Goal: Transaction & Acquisition: Purchase product/service

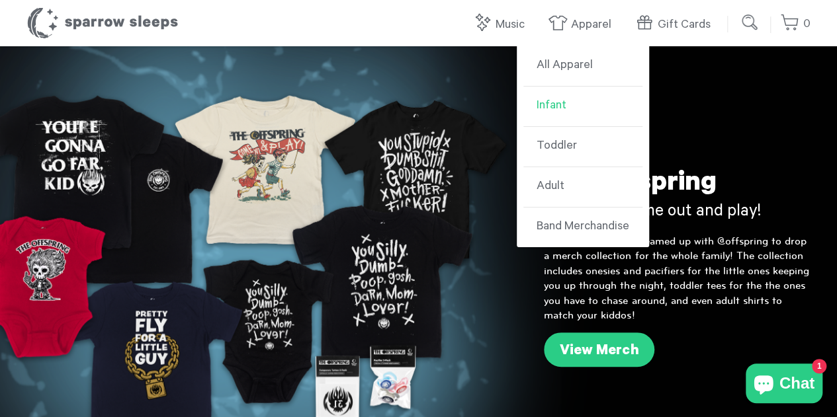
click at [558, 103] on link "Infant" at bounding box center [582, 107] width 119 height 40
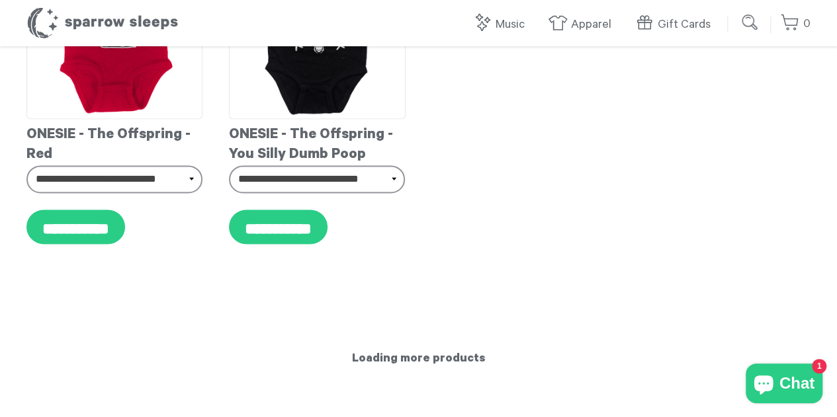
scroll to position [992, 0]
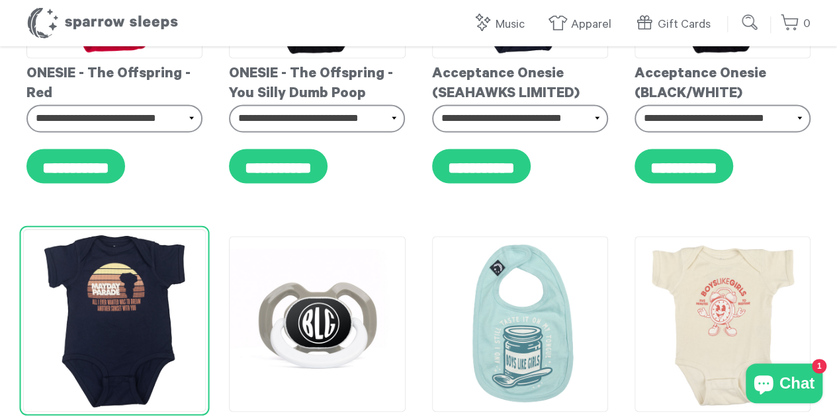
click at [78, 298] on img at bounding box center [114, 320] width 183 height 183
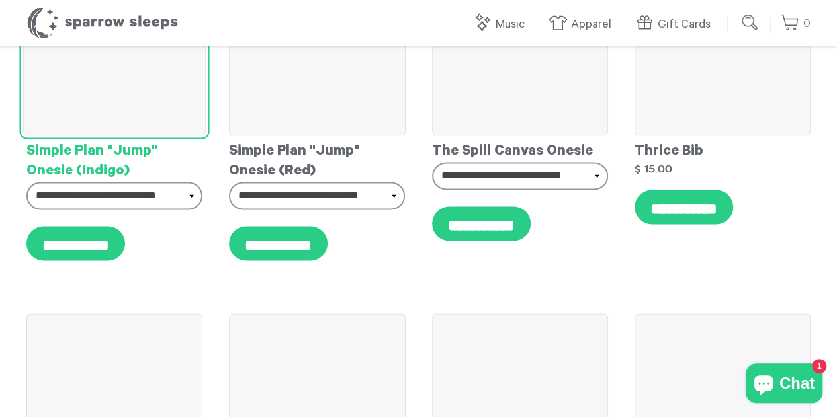
scroll to position [3567, 0]
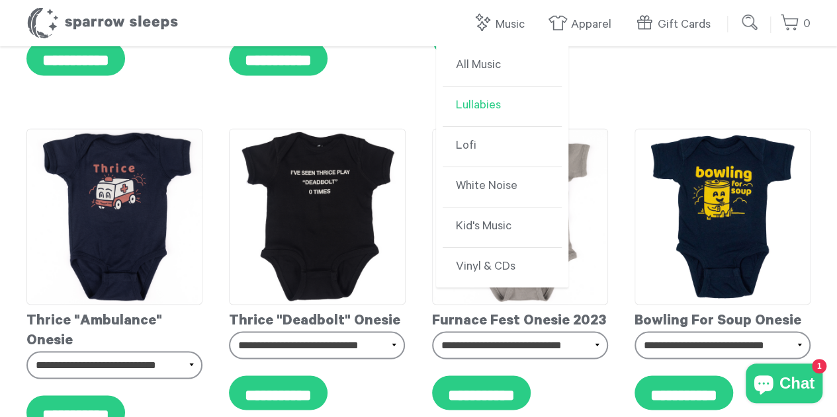
click at [469, 99] on link "Lullabies" at bounding box center [502, 107] width 119 height 40
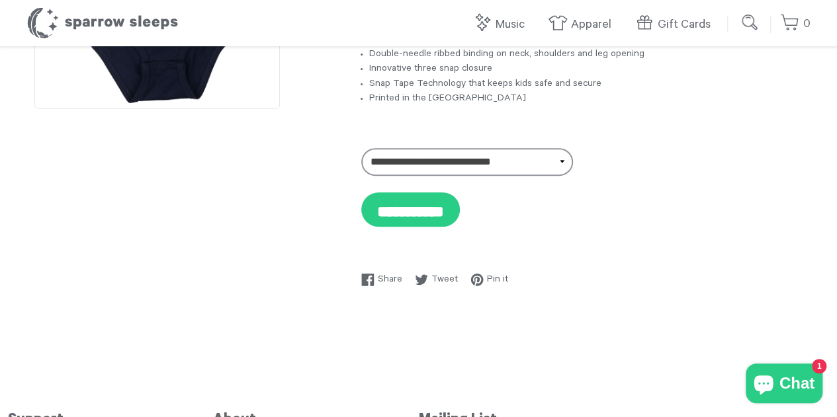
scroll to position [265, 0]
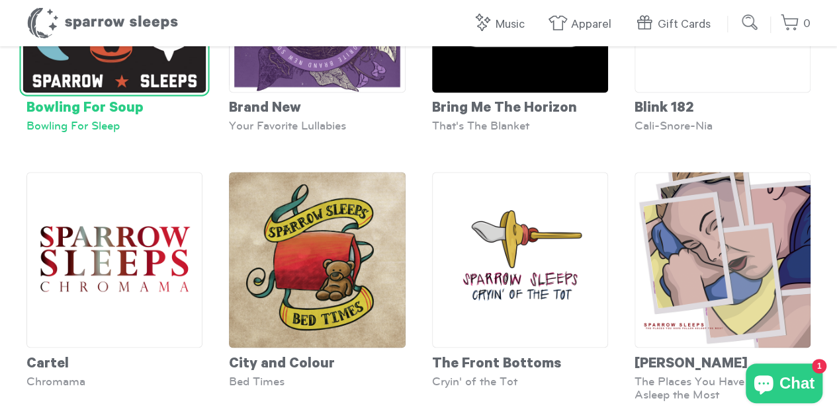
scroll to position [1058, 0]
